Goal: Task Accomplishment & Management: Manage account settings

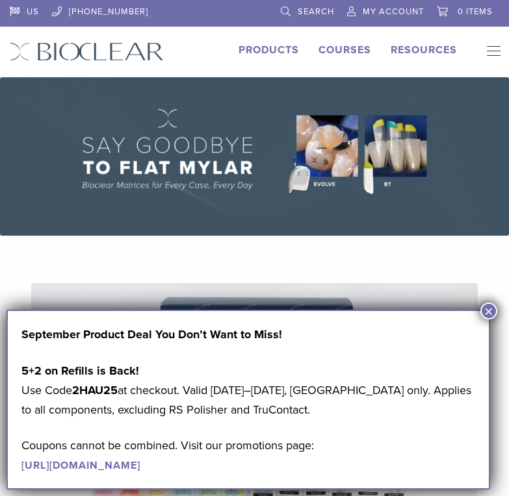
click at [489, 309] on button "×" at bounding box center [488, 311] width 17 height 17
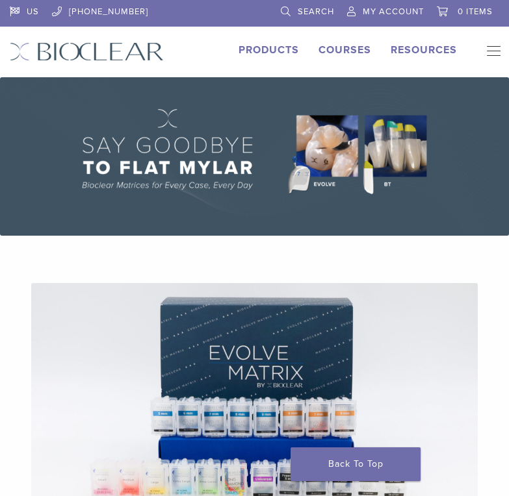
click at [413, 16] on span "My Account" at bounding box center [393, 11] width 61 height 10
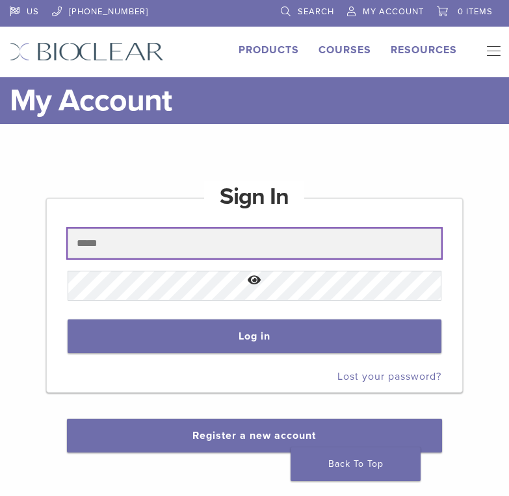
click at [348, 255] on input "text" at bounding box center [254, 244] width 373 height 30
type input "**********"
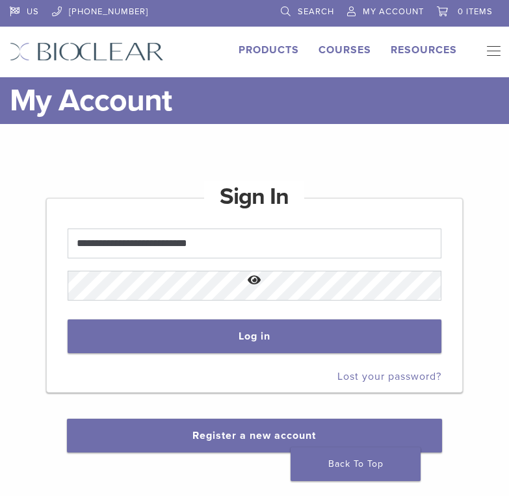
click at [255, 289] on button "Show password" at bounding box center [254, 280] width 373 height 33
click at [164, 292] on button "Hide password" at bounding box center [254, 280] width 373 height 33
click at [151, 286] on button "Show password" at bounding box center [254, 280] width 373 height 33
click at [159, 292] on button "Hide password" at bounding box center [254, 280] width 373 height 33
click at [159, 287] on button "Show password" at bounding box center [254, 280] width 373 height 33
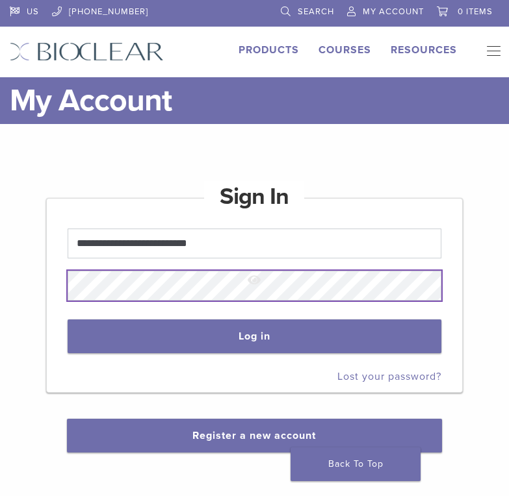
click at [68, 320] on button "Log in" at bounding box center [254, 337] width 373 height 34
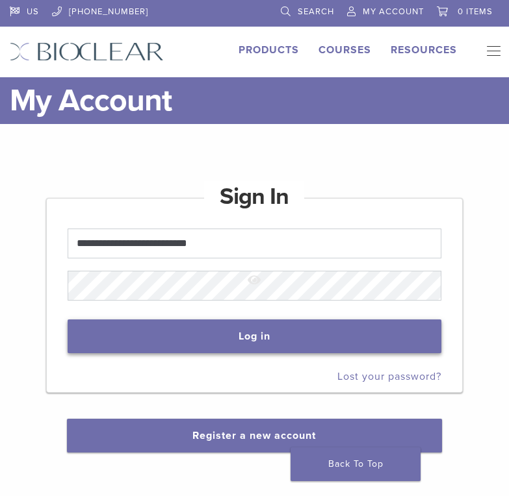
click at [264, 330] on button "Log in" at bounding box center [254, 337] width 373 height 34
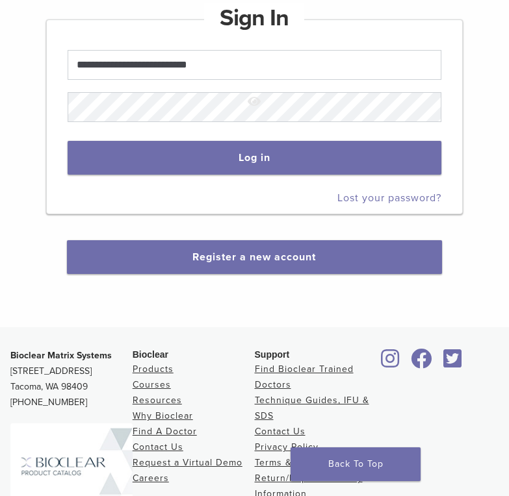
scroll to position [195, 0]
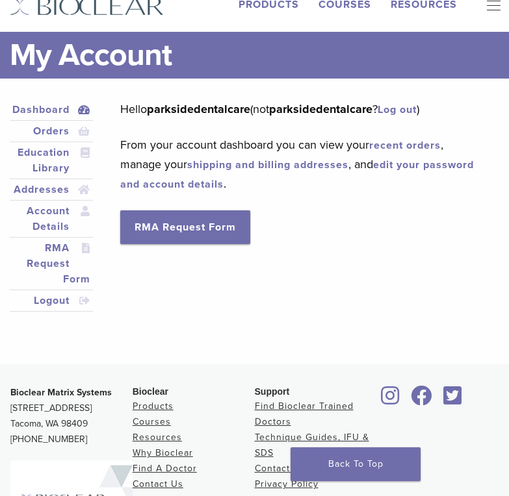
scroll to position [65, 0]
